Goal: Task Accomplishment & Management: Use online tool/utility

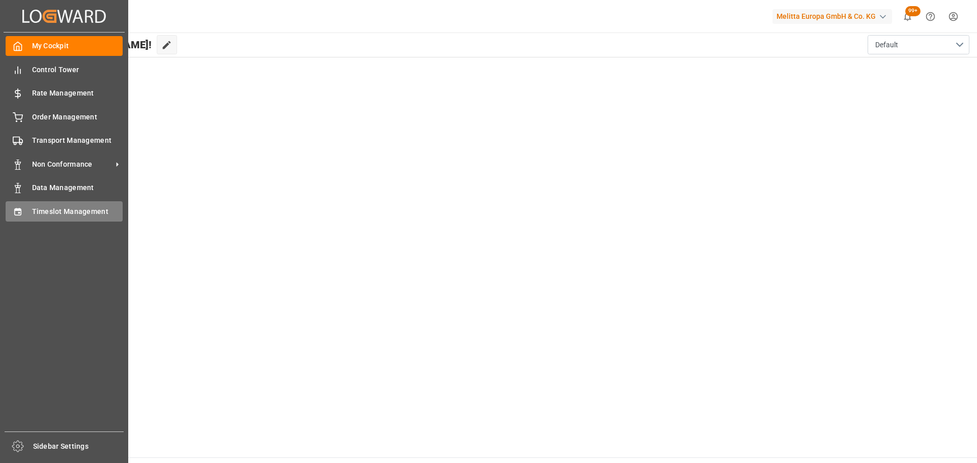
click at [27, 212] on div "Timeslot Management Timeslot Management" at bounding box center [64, 211] width 117 height 20
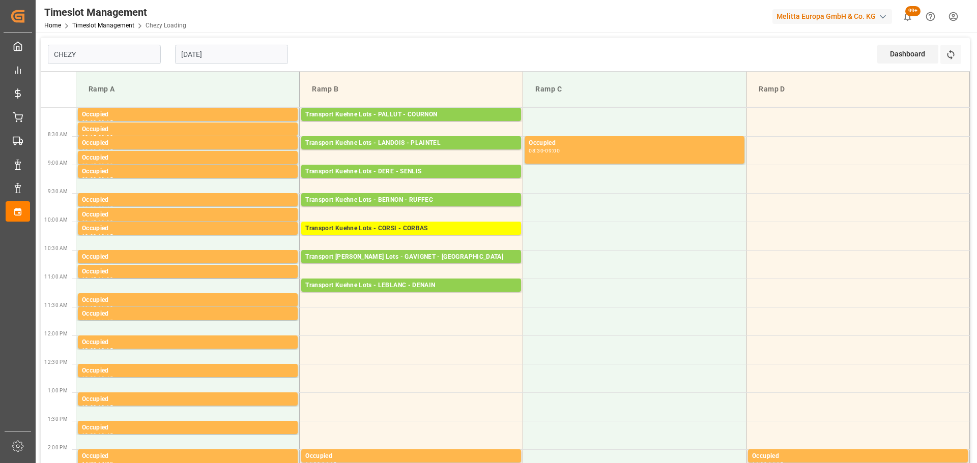
type input "Chezy Loading"
